Goal: Find specific page/section: Find specific page/section

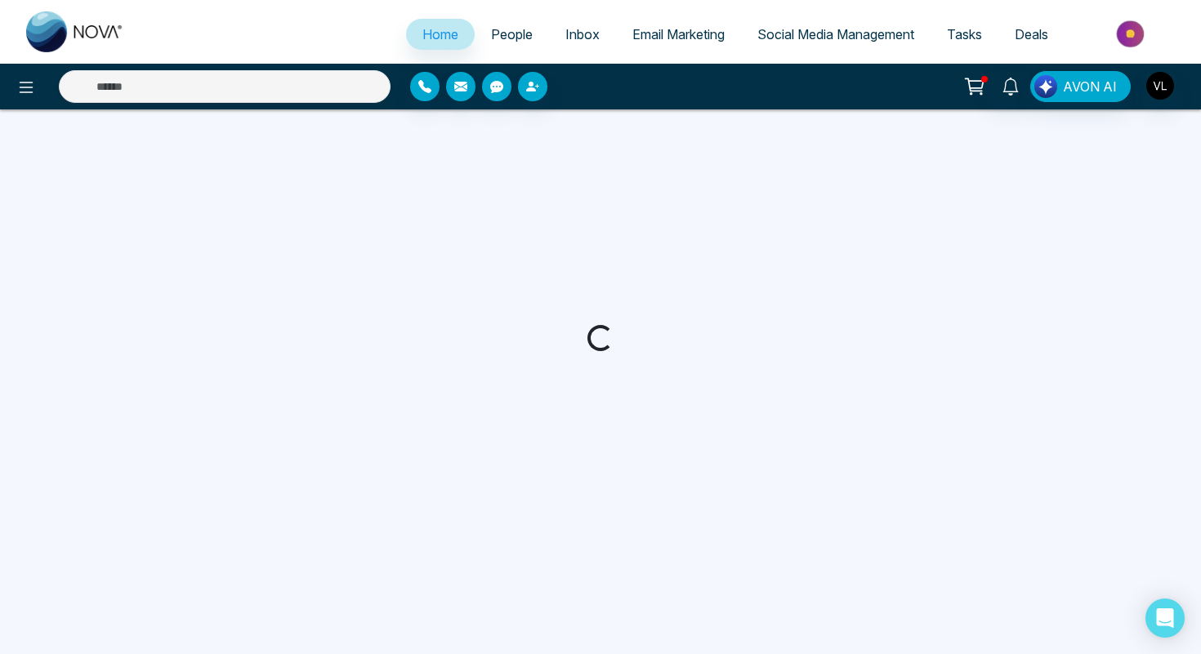
select select "*"
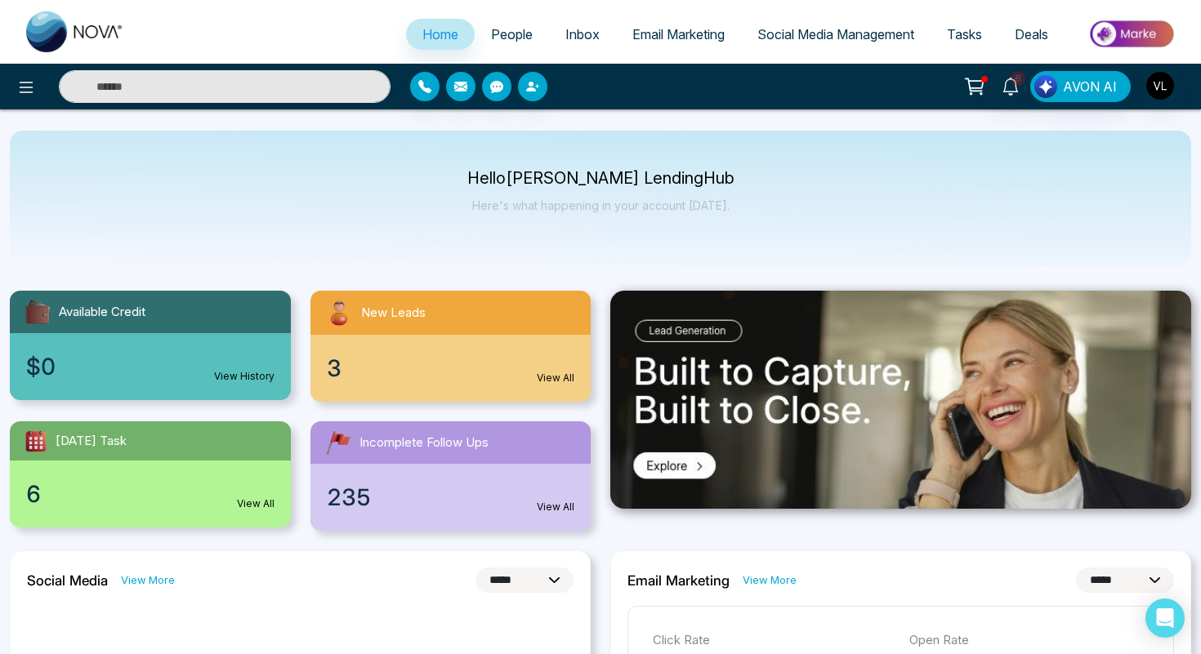
click at [507, 34] on span "People" at bounding box center [512, 34] width 42 height 16
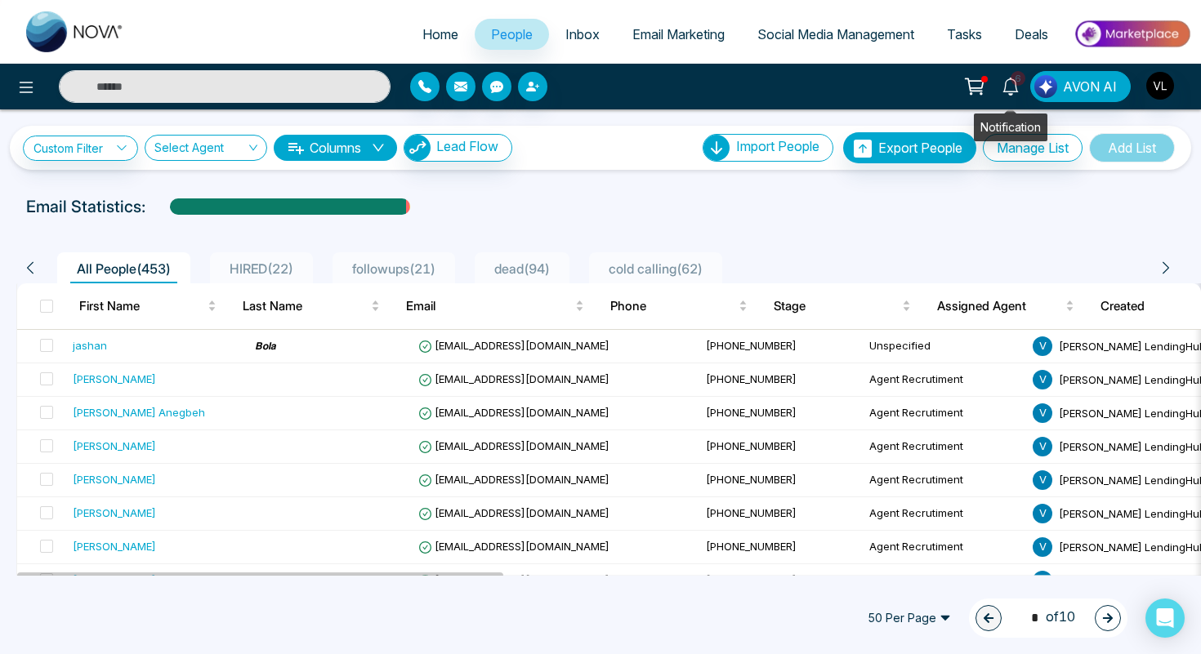
click at [1007, 95] on icon at bounding box center [1011, 87] width 18 height 18
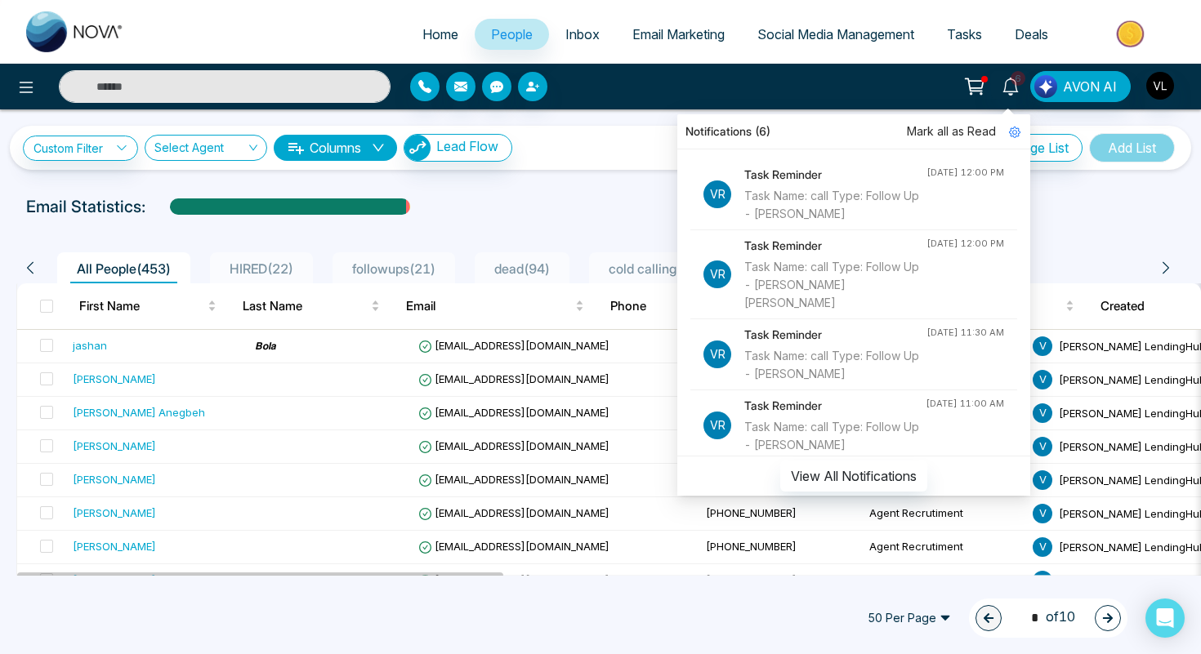
click at [207, 83] on input "text" at bounding box center [225, 86] width 332 height 33
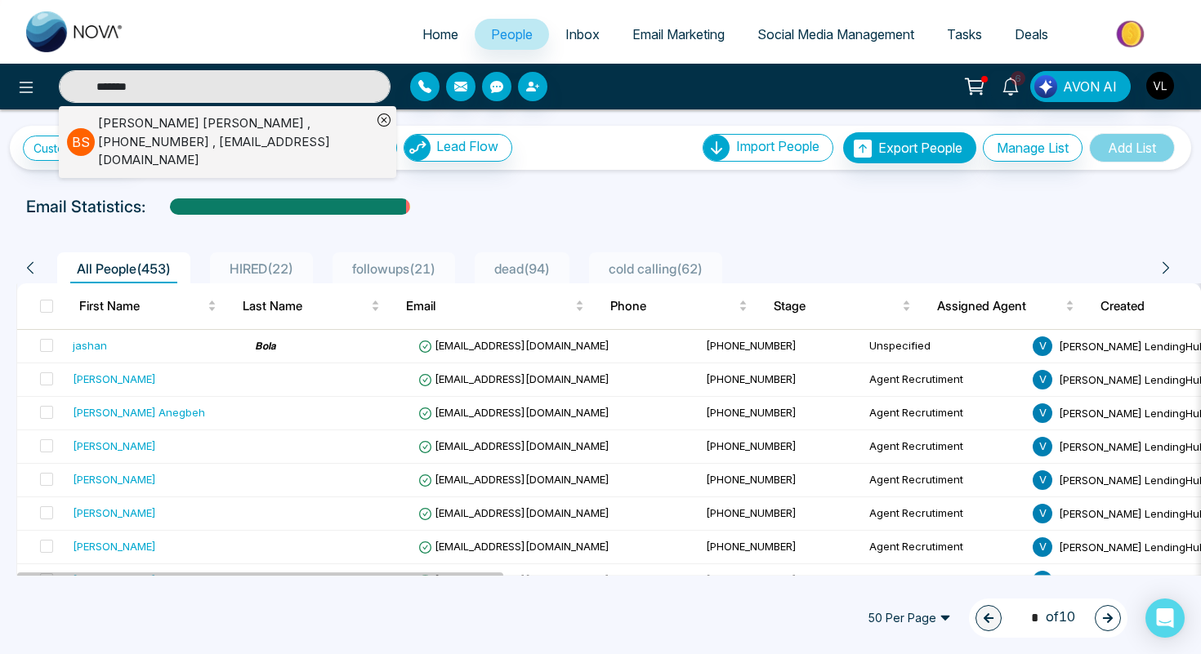
type input "*******"
click at [99, 130] on div "[PERSON_NAME] , [PHONE_NUMBER] , [EMAIL_ADDRESS][DOMAIN_NAME]" at bounding box center [235, 142] width 274 height 56
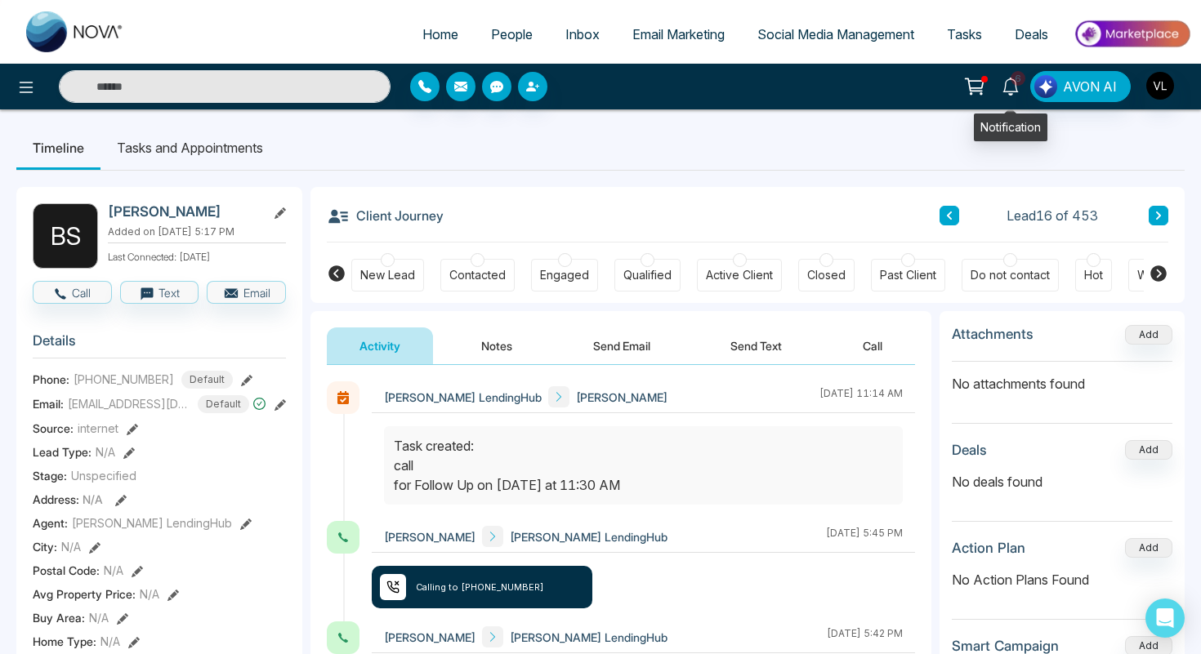
click at [1015, 95] on link "6" at bounding box center [1010, 85] width 39 height 29
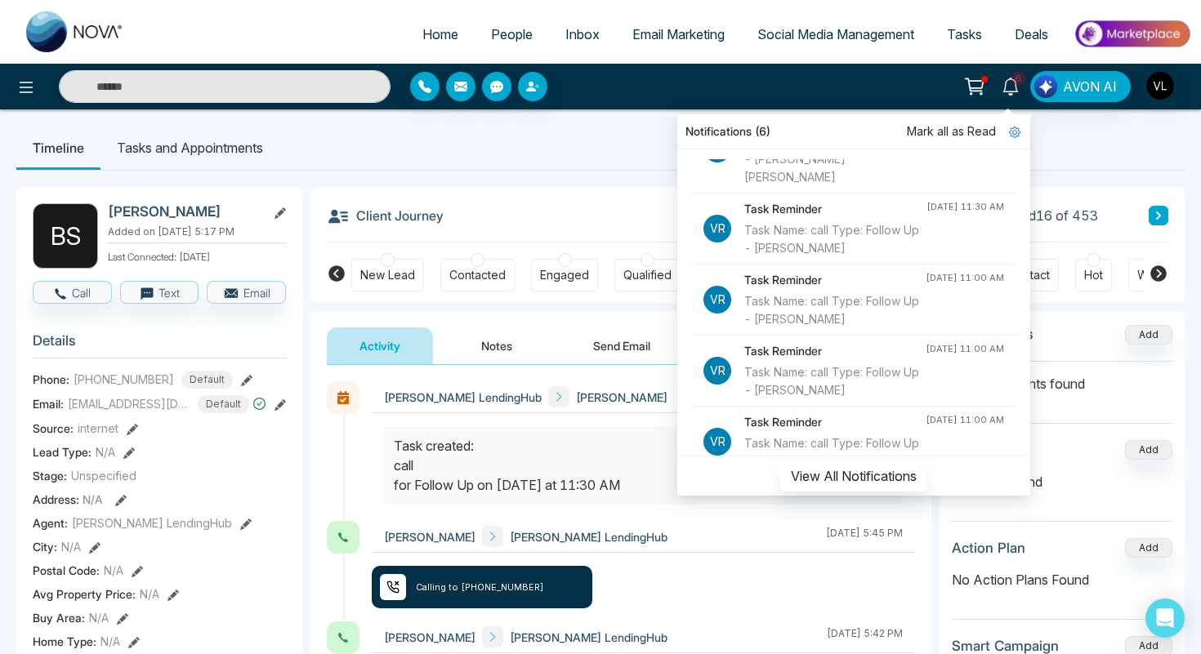
scroll to position [136, 0]
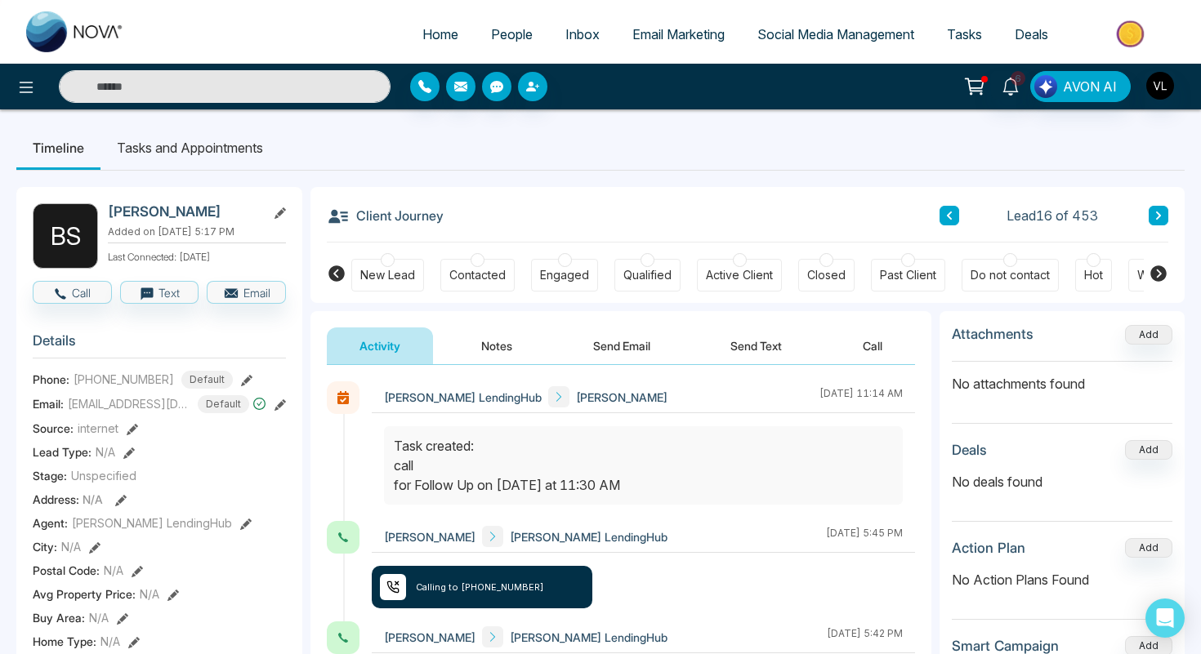
click at [178, 75] on input "text" at bounding box center [225, 86] width 332 height 33
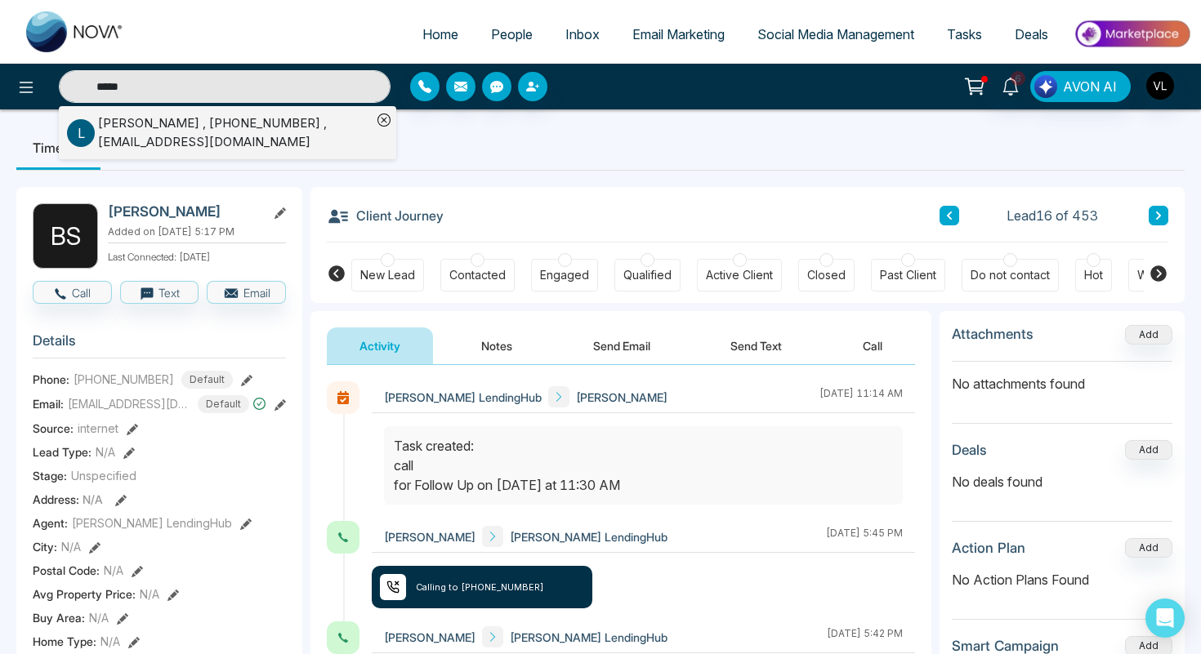
type input "*****"
click at [186, 118] on div "[PERSON_NAME] , [PHONE_NUMBER] , [EMAIL_ADDRESS][DOMAIN_NAME]" at bounding box center [235, 132] width 274 height 37
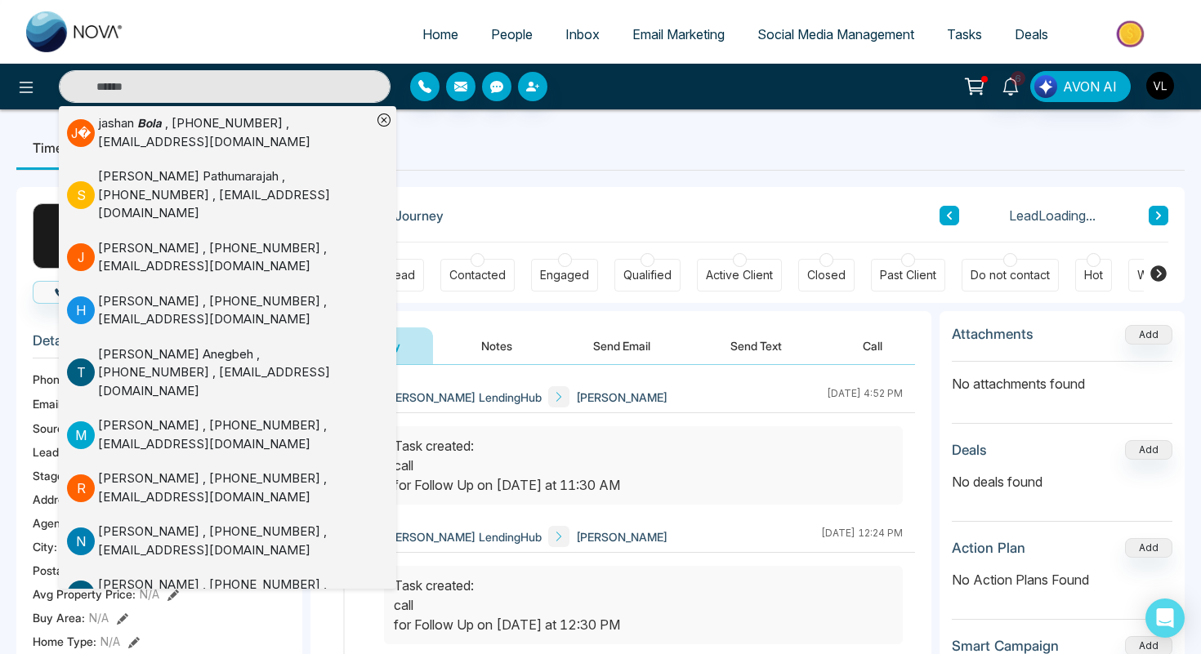
click at [612, 404] on div "[PERSON_NAME] LendingHub [PERSON_NAME] [DATE] 4:52 PM" at bounding box center [643, 398] width 543 height 32
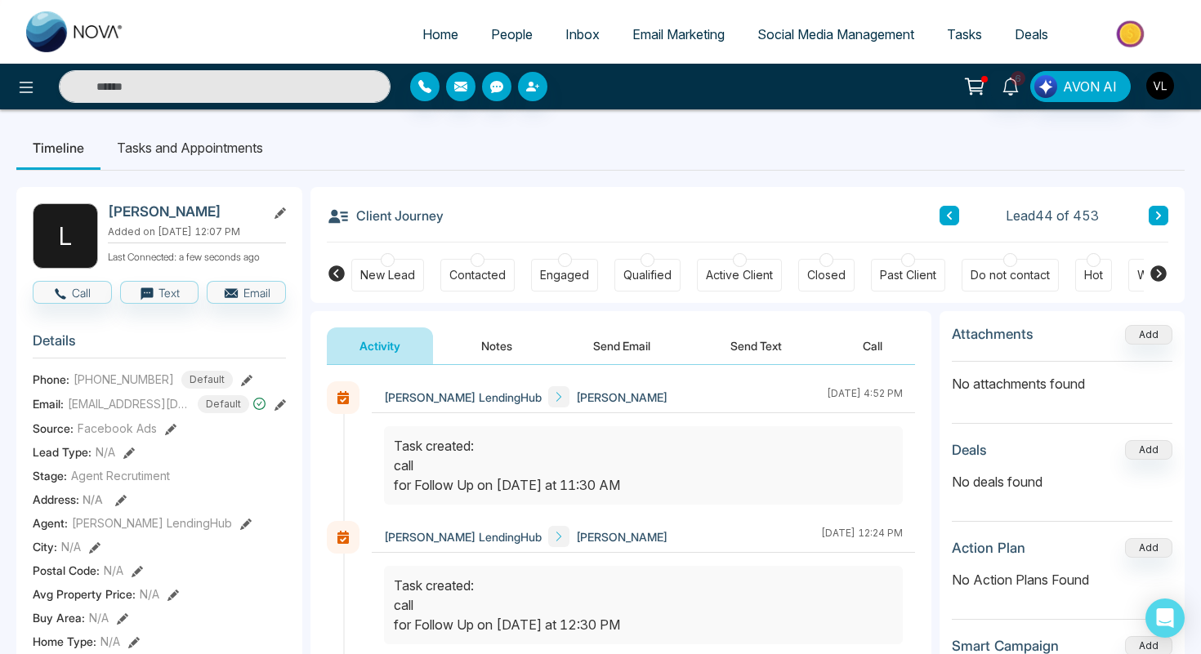
click at [1021, 106] on div "6 Notifications (6) Mark all as Read Vr Task Reminder Task Name: call Type: Fol…" at bounding box center [600, 87] width 1201 height 46
click at [1018, 93] on icon at bounding box center [1011, 87] width 18 height 18
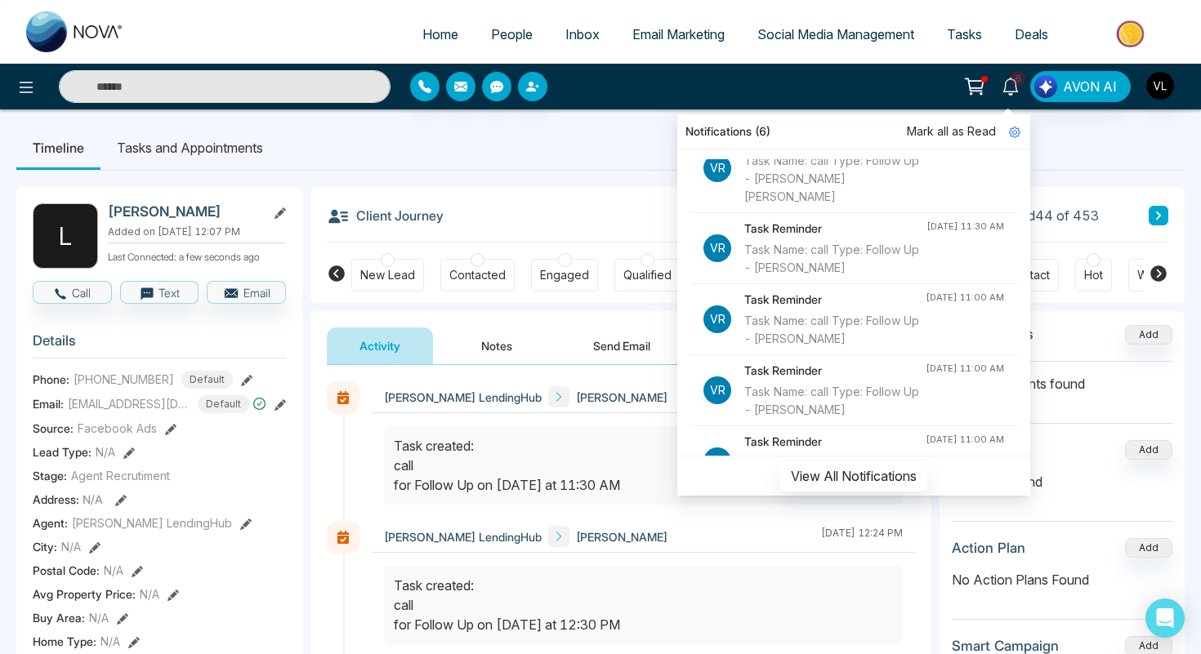
scroll to position [102, 0]
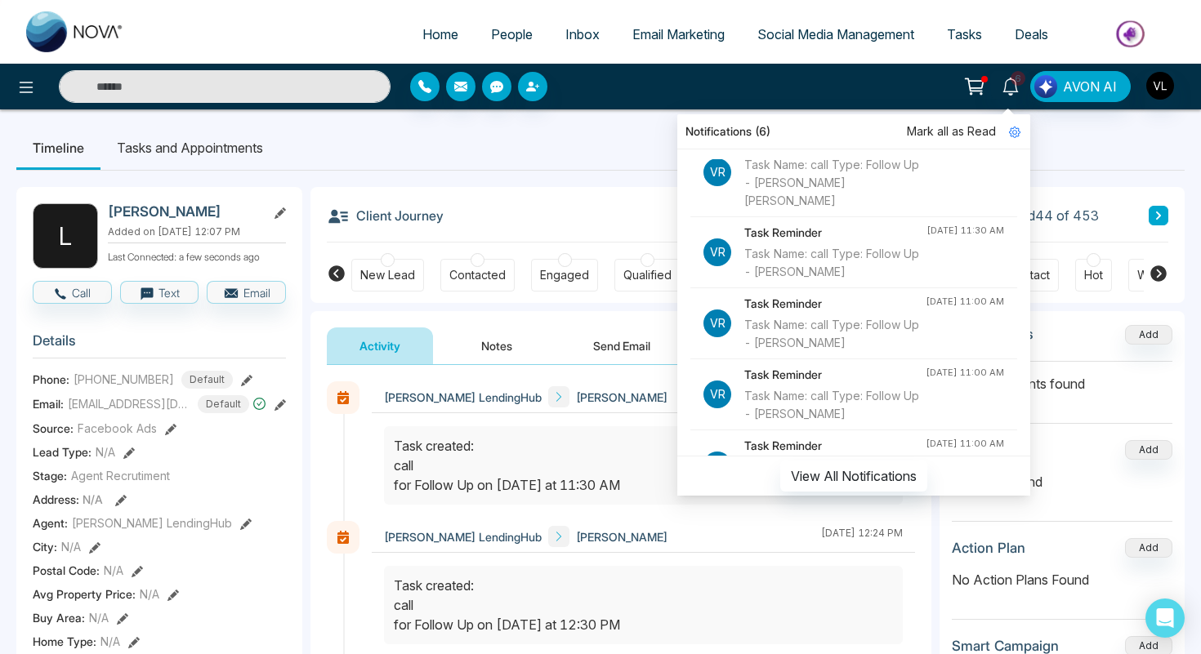
click at [207, 87] on input "text" at bounding box center [225, 86] width 332 height 33
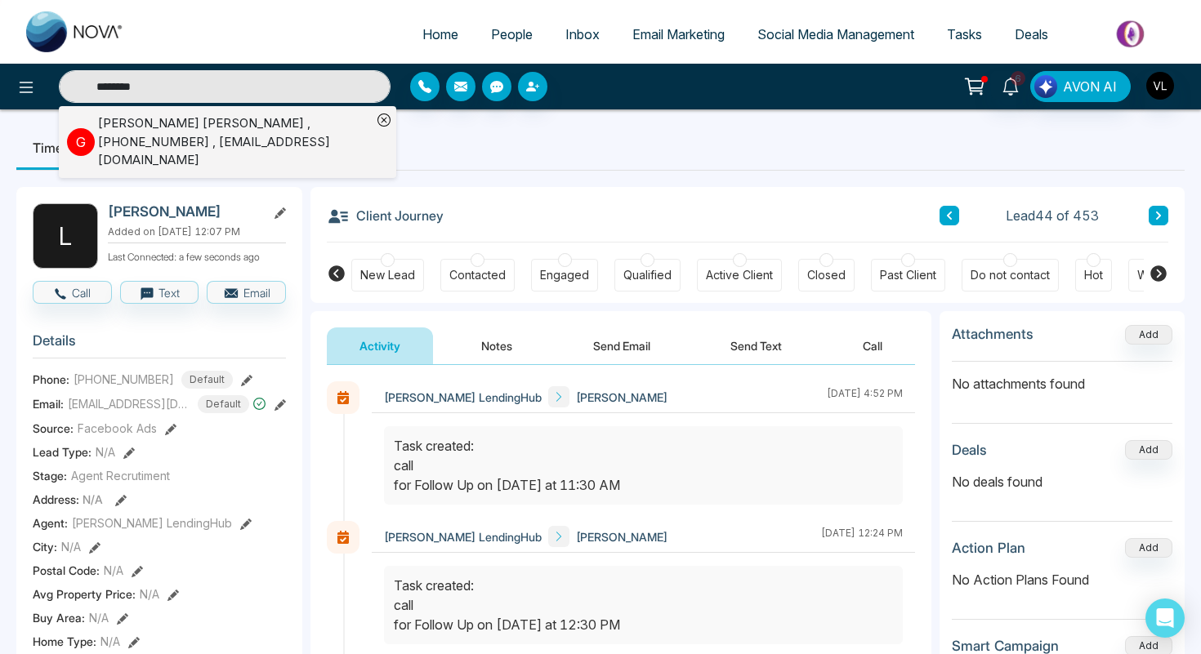
type input "********"
click at [195, 127] on div "[PERSON_NAME] [PERSON_NAME] , [PHONE_NUMBER] , [EMAIL_ADDRESS][DOMAIN_NAME]" at bounding box center [235, 142] width 274 height 56
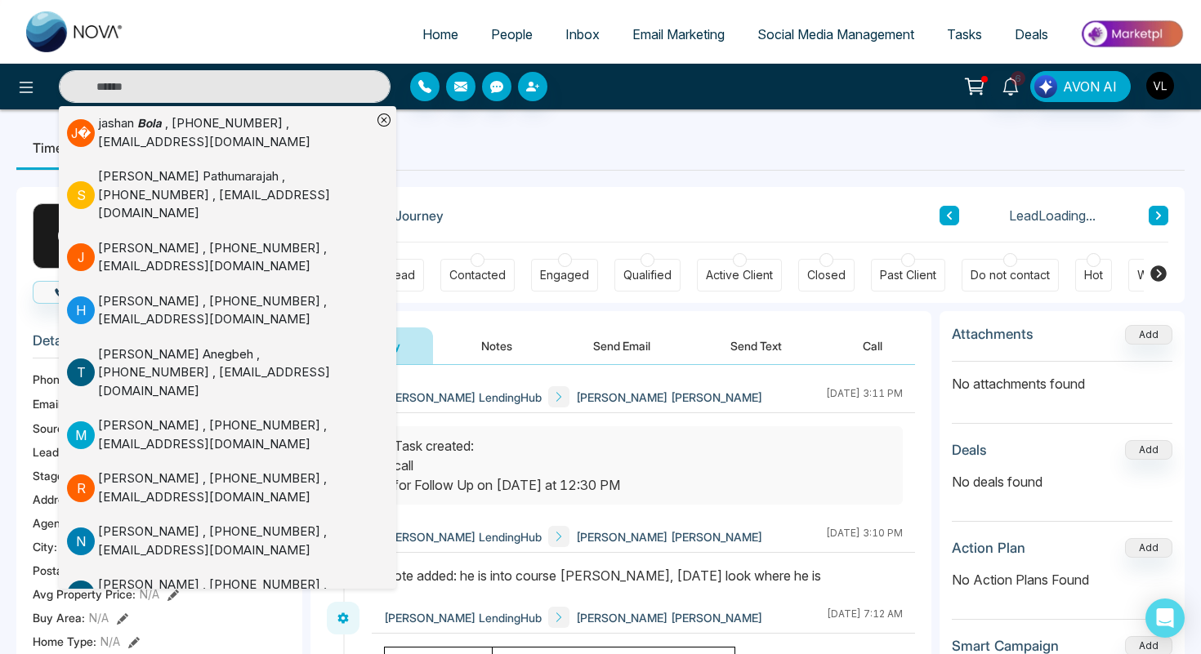
click at [494, 423] on div "[PERSON_NAME] LendingHub [PERSON_NAME] [PERSON_NAME] [DATE] 3:11 PM" at bounding box center [643, 452] width 543 height 140
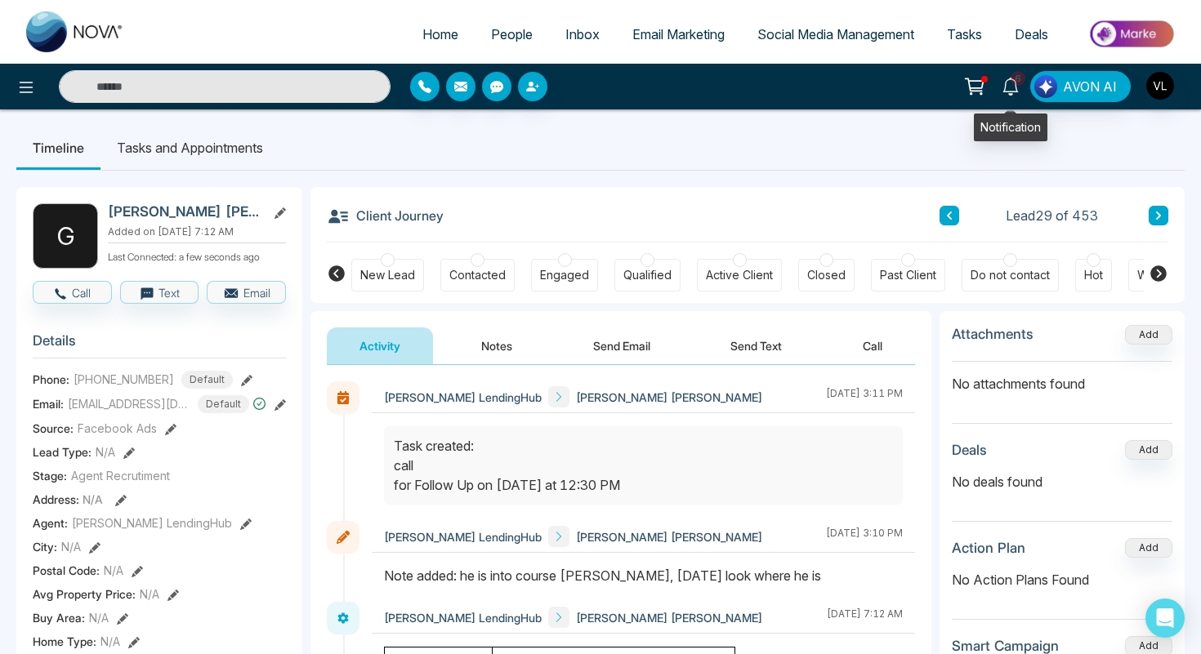
click at [1012, 76] on span "6" at bounding box center [1018, 78] width 15 height 15
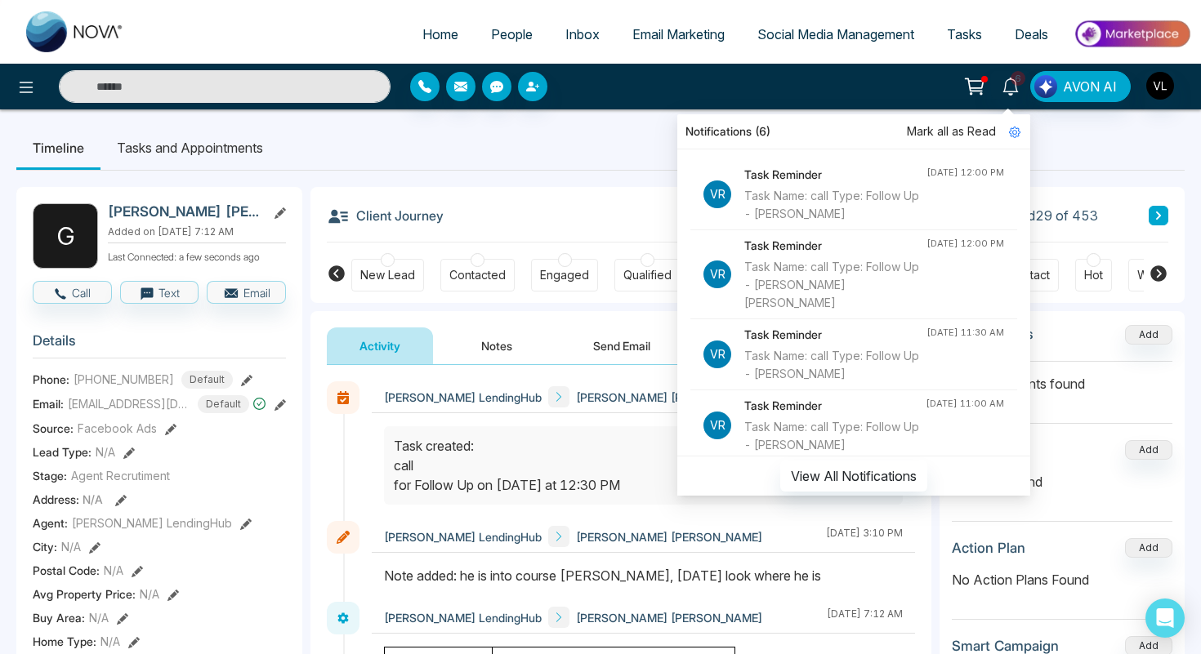
click at [226, 93] on input "text" at bounding box center [225, 86] width 332 height 33
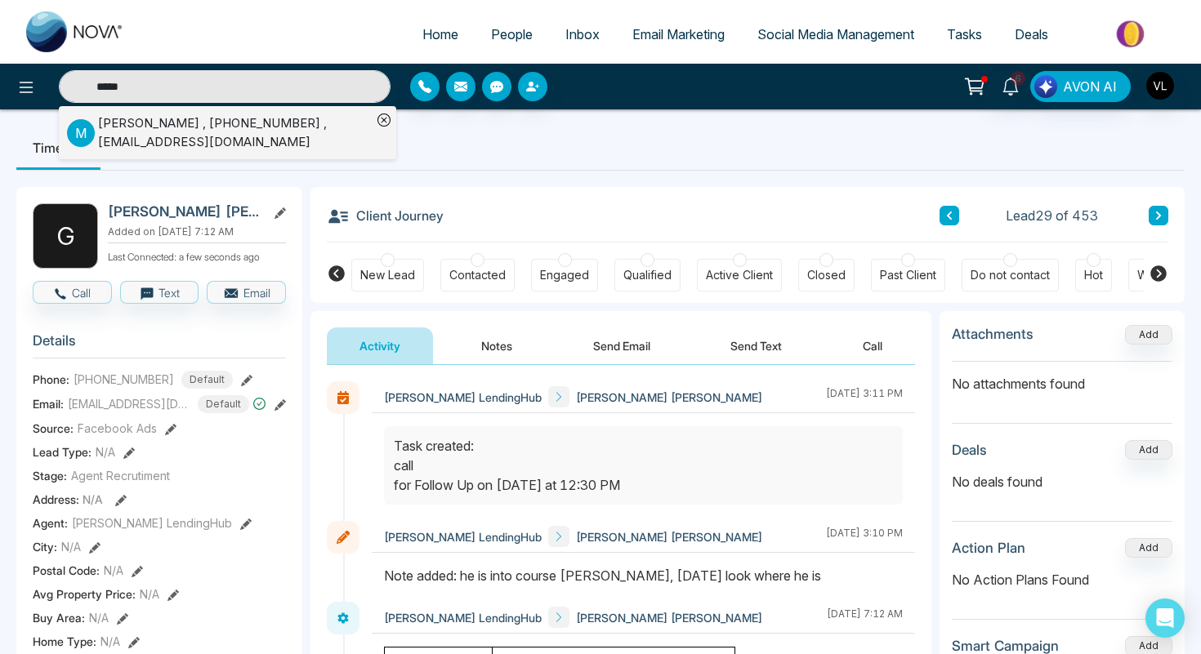
type input "*****"
click at [113, 128] on div "[PERSON_NAME] , [PHONE_NUMBER] , [EMAIL_ADDRESS][DOMAIN_NAME]" at bounding box center [235, 132] width 274 height 37
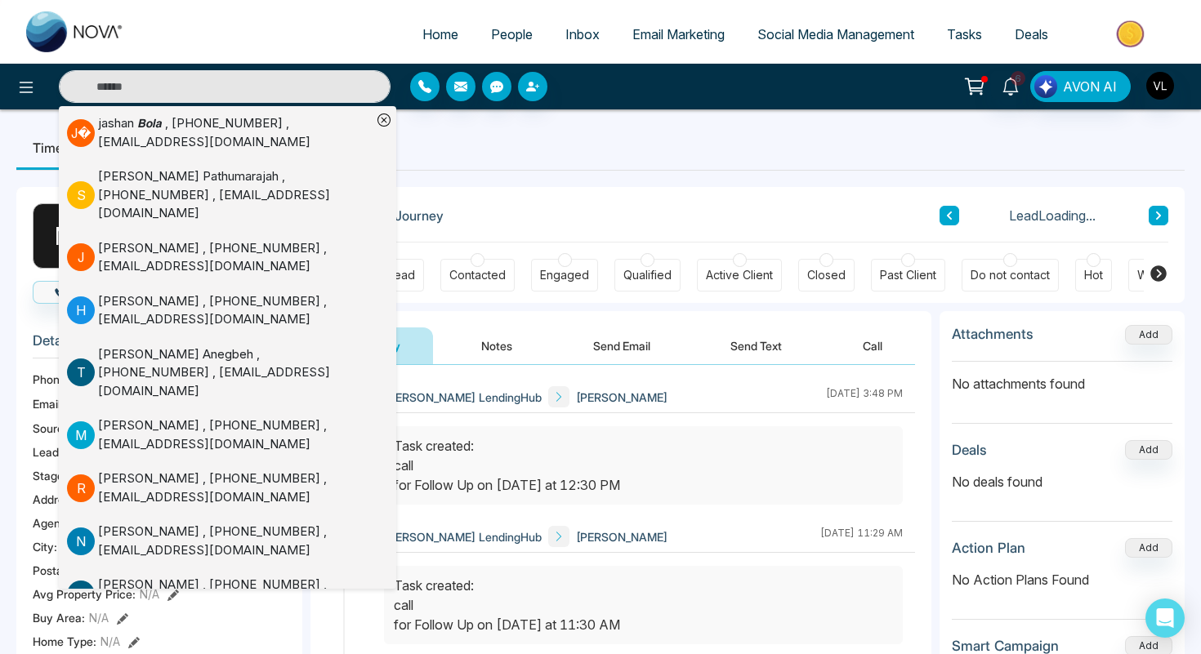
click at [677, 417] on div "[PERSON_NAME] LendingHub [PERSON_NAME] [DATE] 3:48 PM" at bounding box center [643, 452] width 543 height 140
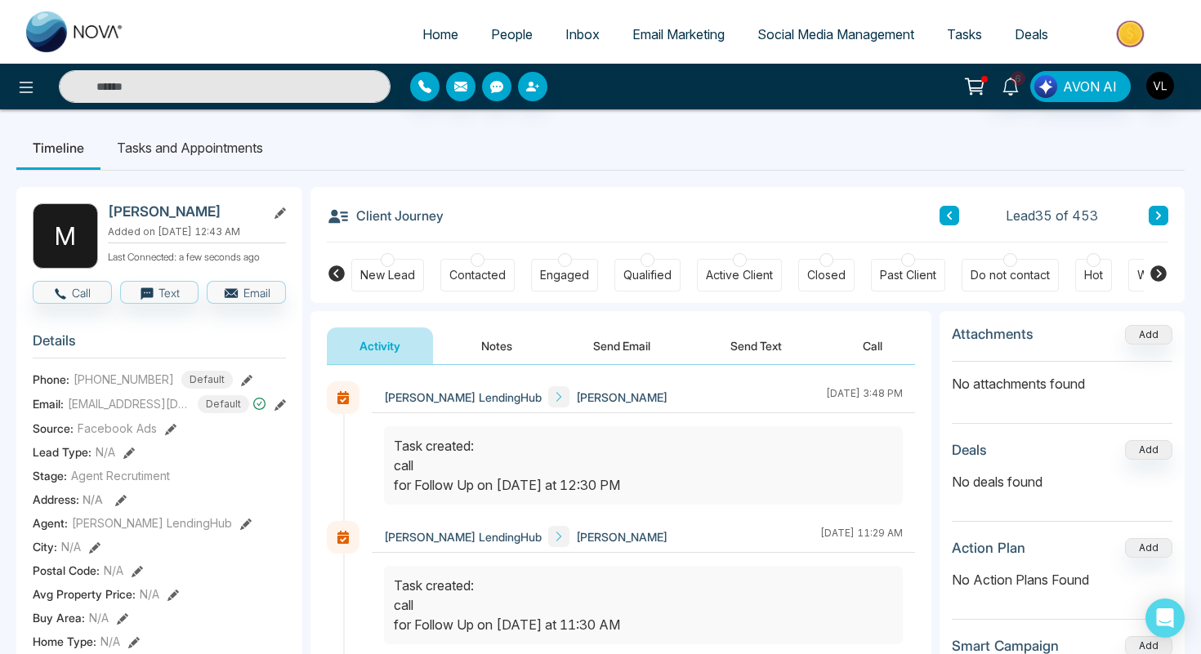
click at [491, 38] on span "People" at bounding box center [512, 34] width 42 height 16
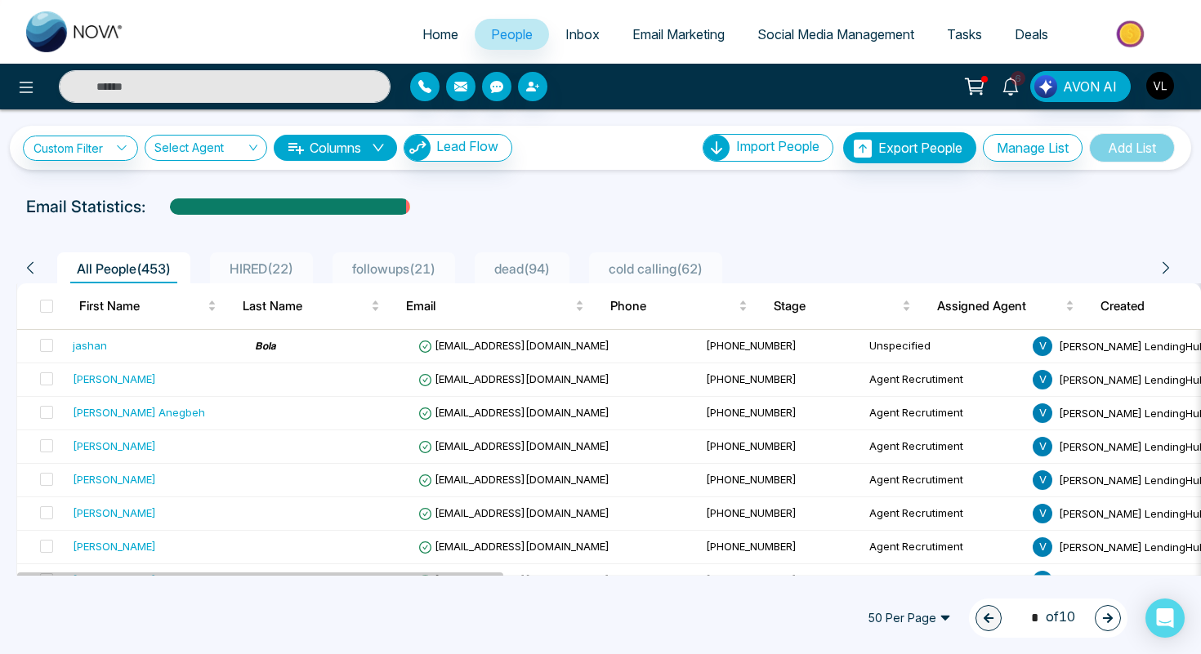
click at [1010, 96] on link "6" at bounding box center [1010, 85] width 39 height 29
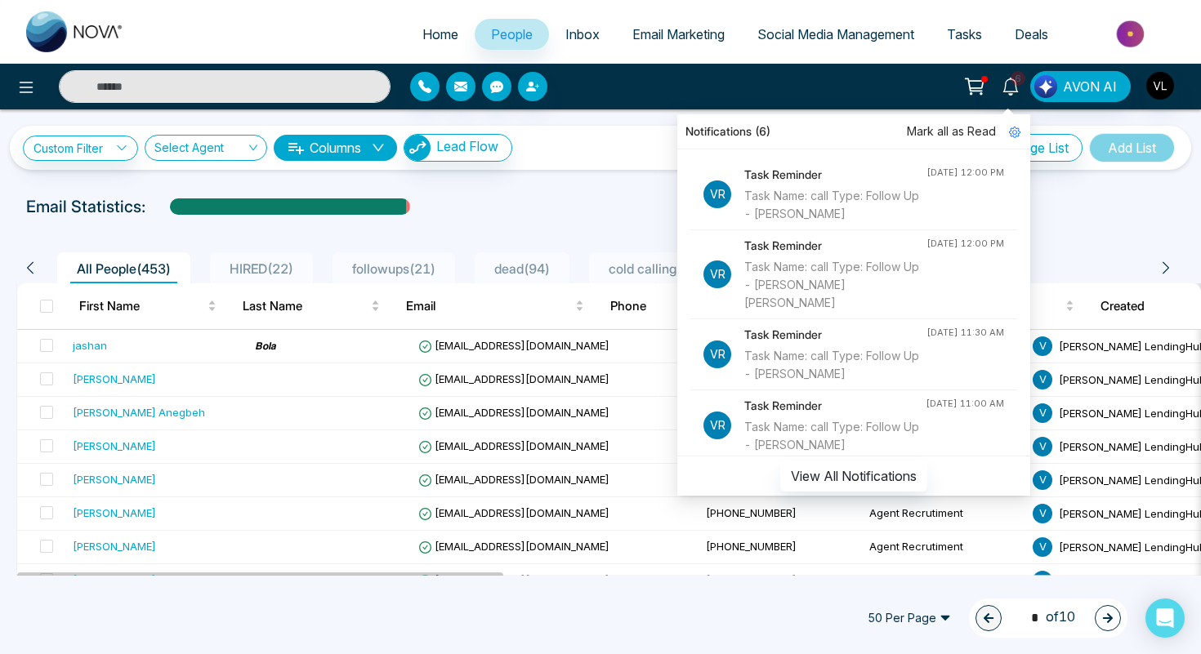
click at [967, 133] on span "Mark all as Read" at bounding box center [951, 132] width 89 height 18
